Goal: Task Accomplishment & Management: Manage account settings

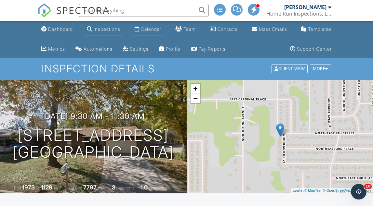
click at [145, 32] on div "Calendar" at bounding box center [151, 29] width 20 height 6
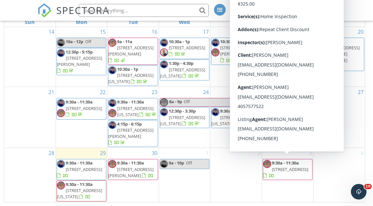
scroll to position [122, 0]
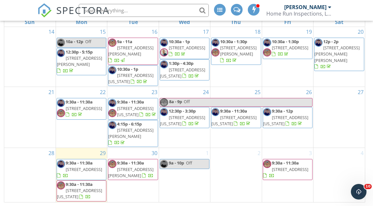
click at [81, 188] on span "852 Greenvale Rd, Oklahoma City 73127" at bounding box center [79, 194] width 45 height 12
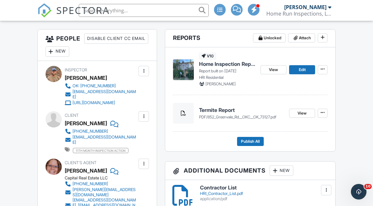
scroll to position [183, 0]
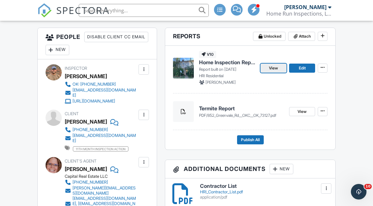
click at [273, 69] on span "View" at bounding box center [273, 68] width 9 height 6
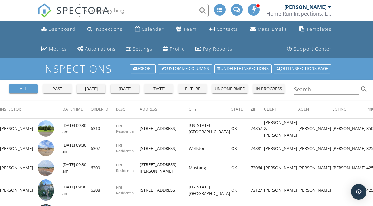
click at [123, 87] on div "[DATE]" at bounding box center [124, 89] width 23 height 6
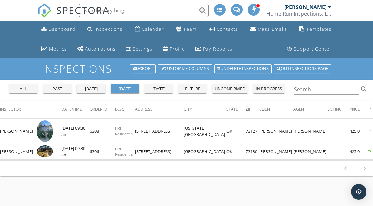
click at [59, 32] on link "Dashboard" at bounding box center [58, 29] width 39 height 12
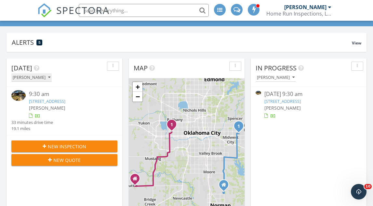
click at [39, 78] on div "[PERSON_NAME]" at bounding box center [32, 77] width 38 height 5
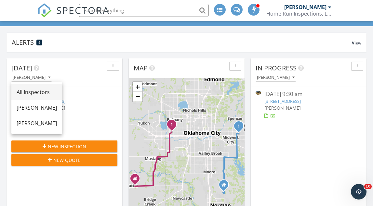
click at [41, 89] on div "All Inspectors" at bounding box center [37, 92] width 40 height 8
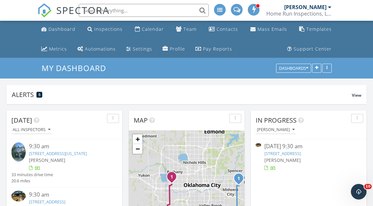
scroll to position [3, 0]
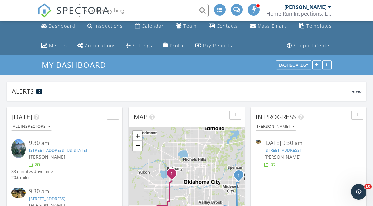
click at [52, 46] on div "Metrics" at bounding box center [58, 46] width 18 height 6
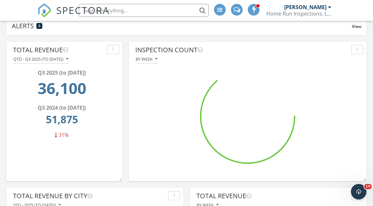
scroll to position [140, 177]
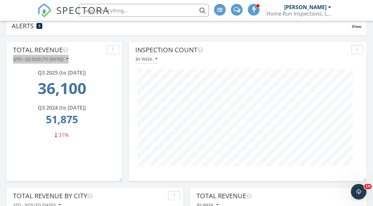
click at [67, 60] on div "QTD - Q3 2025 (to Sep 29th)" at bounding box center [40, 59] width 55 height 5
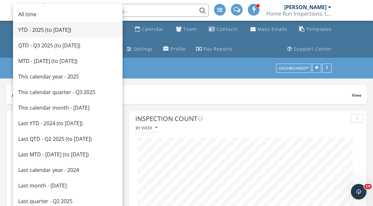
click at [58, 29] on div "YTD - 2025 (to Sep 29th)" at bounding box center [67, 30] width 99 height 8
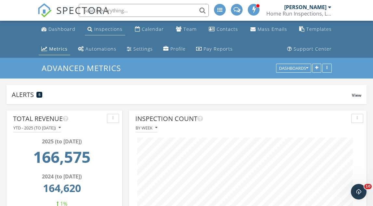
click at [106, 29] on div "Inspections" at bounding box center [108, 29] width 28 height 6
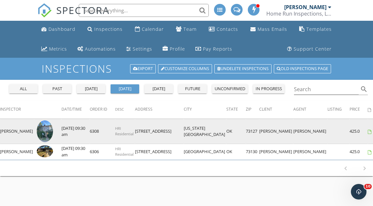
click at [40, 131] on img at bounding box center [45, 132] width 16 height 22
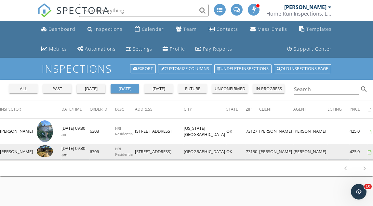
click at [37, 151] on img at bounding box center [45, 152] width 16 height 12
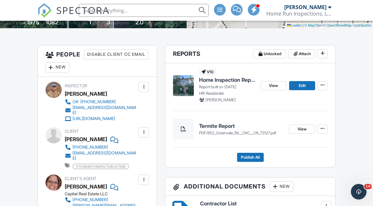
scroll to position [167, 0]
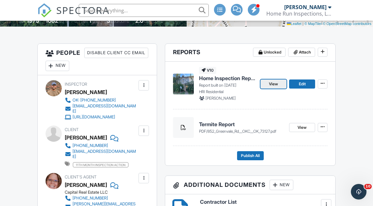
click at [272, 85] on span "View" at bounding box center [273, 84] width 9 height 6
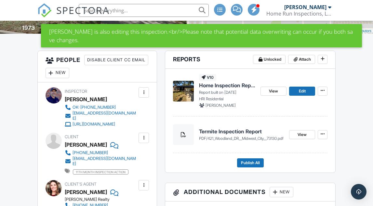
scroll to position [152, 0]
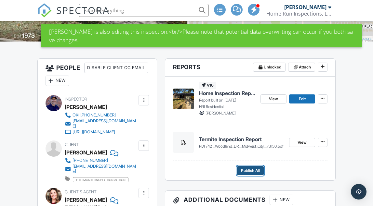
click at [252, 171] on span "Publish All" at bounding box center [250, 171] width 19 height 6
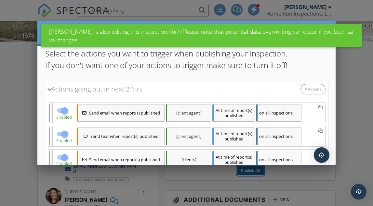
scroll to position [116, 0]
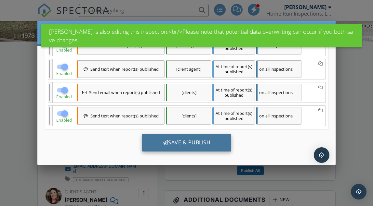
click at [199, 140] on div "Save & Publish" at bounding box center [186, 143] width 89 height 18
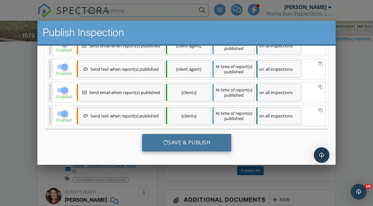
scroll to position [0, 0]
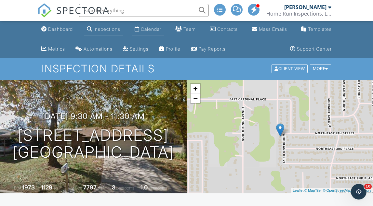
click at [155, 27] on div "Calendar" at bounding box center [151, 29] width 20 height 6
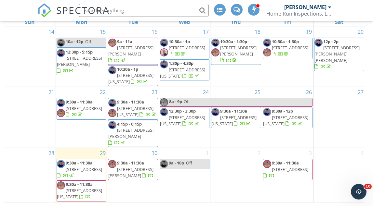
scroll to position [122, 0]
